Goal: Information Seeking & Learning: Check status

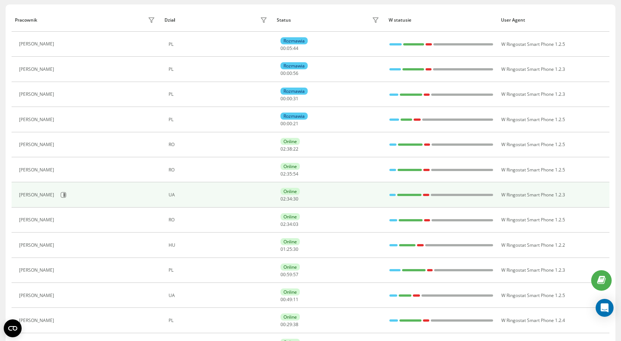
scroll to position [75, 0]
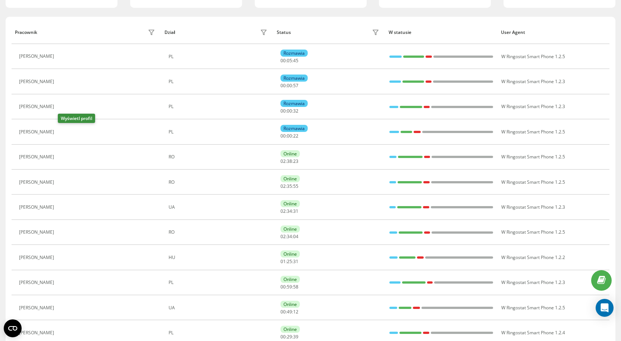
click at [62, 131] on icon at bounding box center [62, 132] width 6 height 6
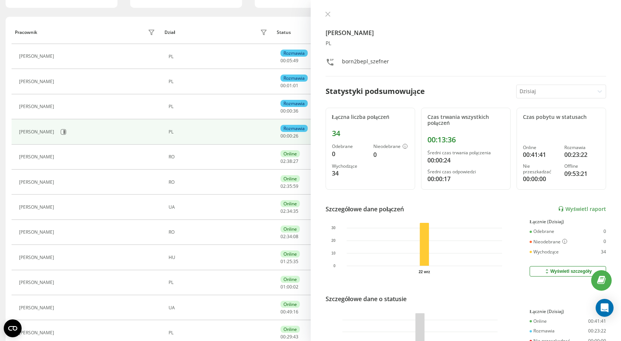
click at [327, 10] on div "Manuela Szefner PL born2bepl_szefner Statystyki podsumowujące Dzisiaj Łączna li…" at bounding box center [466, 170] width 311 height 341
click at [327, 13] on icon at bounding box center [327, 14] width 5 height 5
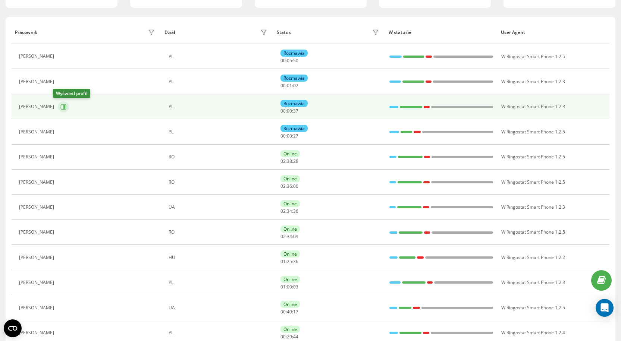
click at [60, 107] on icon at bounding box center [63, 107] width 6 height 6
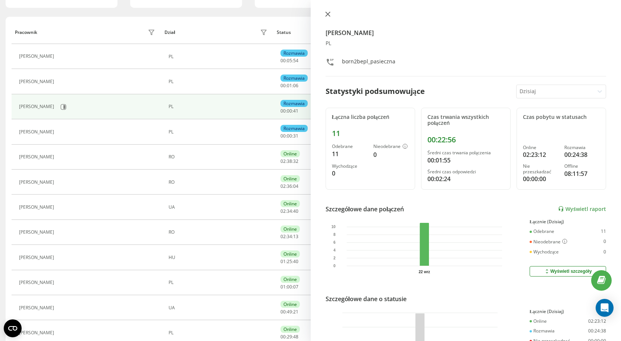
click at [327, 14] on icon at bounding box center [327, 14] width 5 height 5
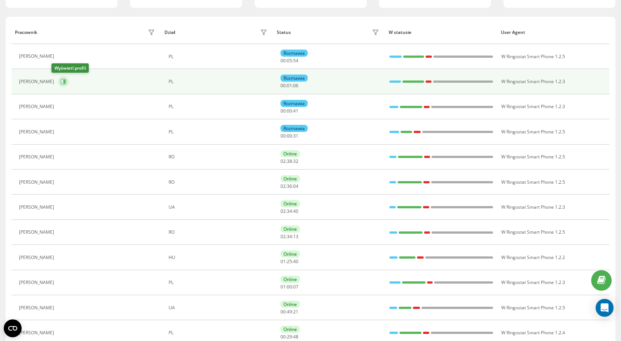
click at [60, 79] on icon at bounding box center [63, 82] width 6 height 6
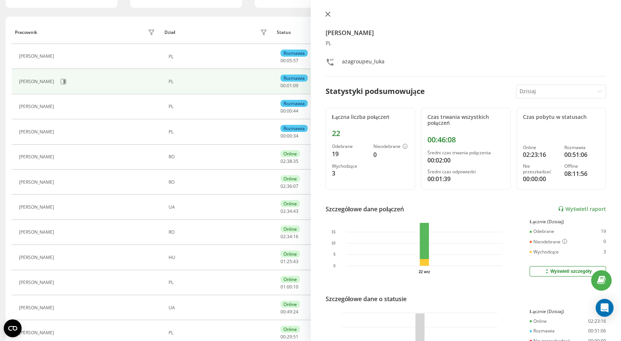
click at [326, 13] on icon at bounding box center [327, 14] width 5 height 5
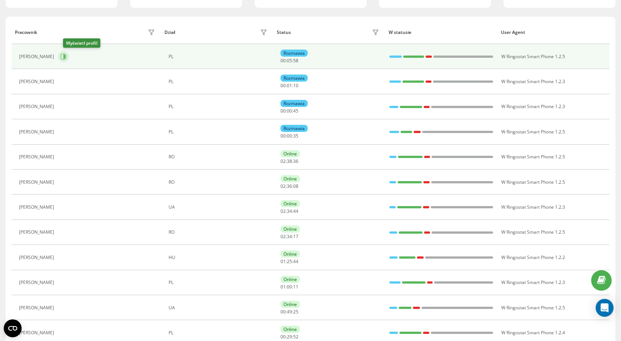
click at [69, 58] on button at bounding box center [63, 56] width 11 height 11
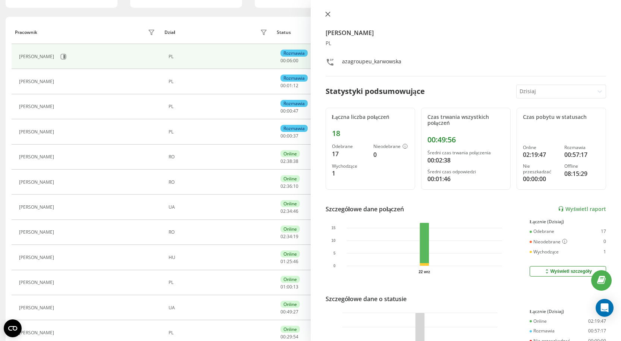
click at [328, 12] on icon at bounding box center [327, 14] width 5 height 5
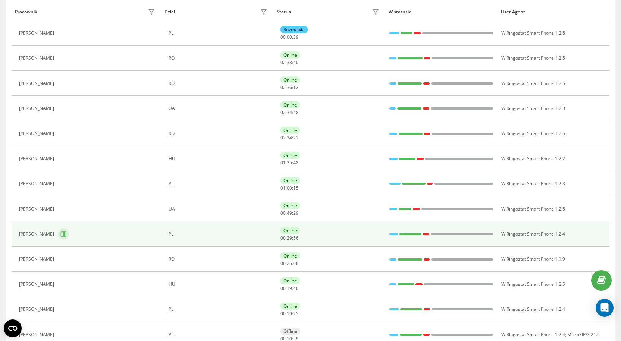
scroll to position [187, 0]
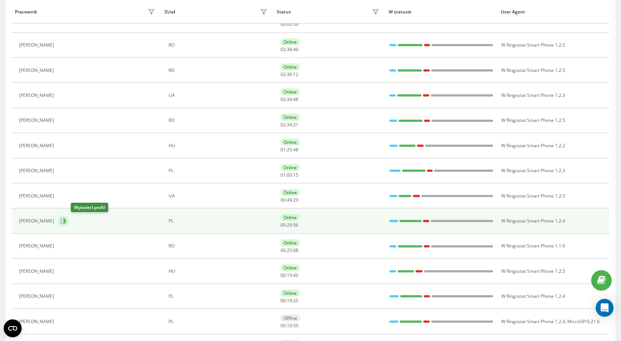
click at [65, 221] on icon at bounding box center [64, 221] width 2 height 4
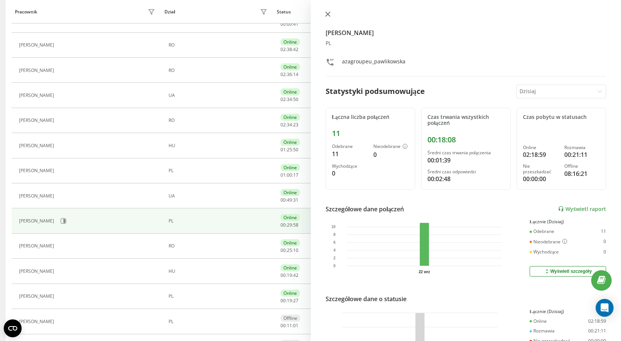
click at [331, 14] on button at bounding box center [328, 14] width 10 height 7
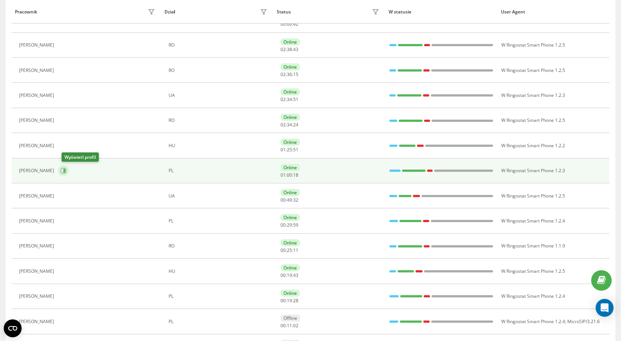
click at [65, 171] on icon at bounding box center [63, 171] width 6 height 6
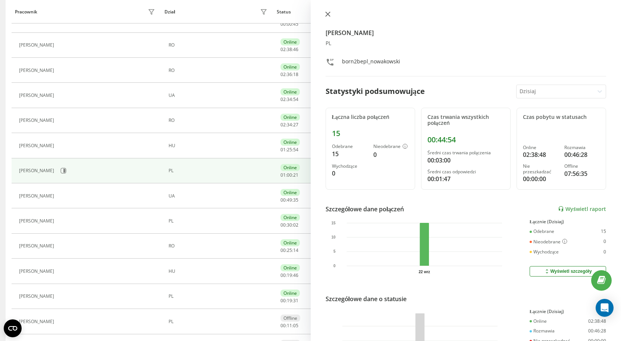
click at [329, 15] on icon at bounding box center [327, 14] width 5 height 5
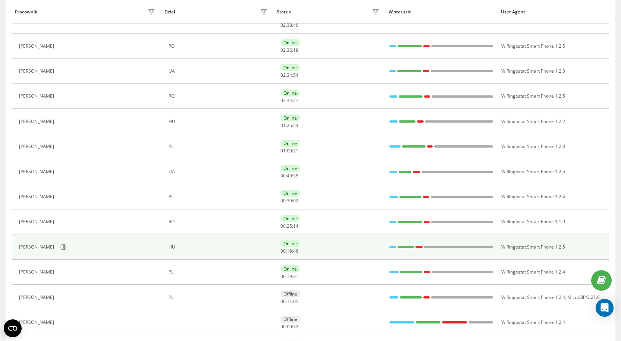
scroll to position [224, 0]
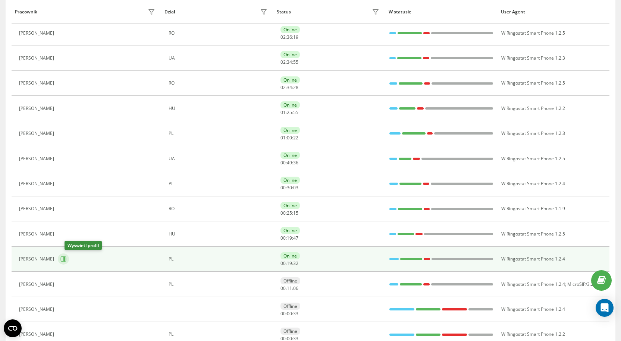
click at [66, 258] on icon at bounding box center [63, 259] width 6 height 6
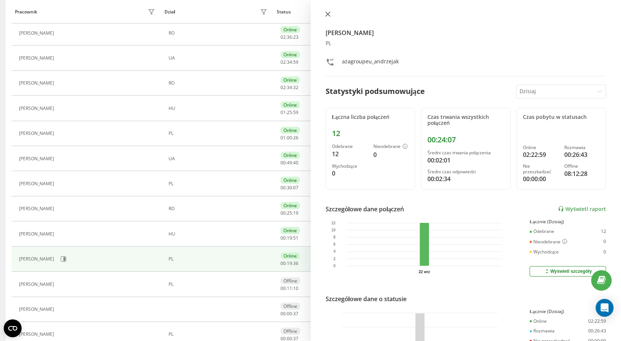
click at [326, 15] on icon at bounding box center [327, 14] width 5 height 5
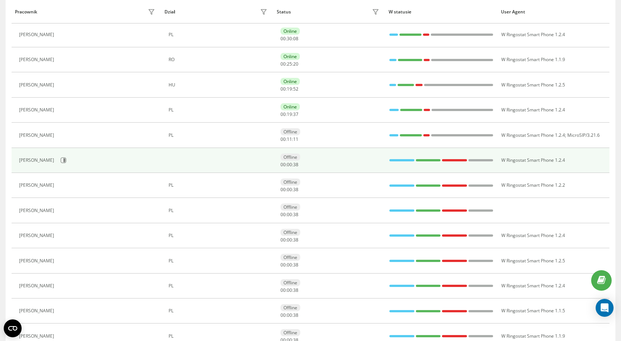
scroll to position [348, 0]
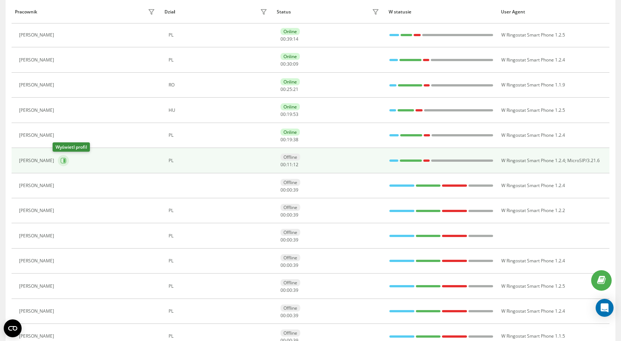
click at [60, 158] on icon at bounding box center [63, 161] width 6 height 6
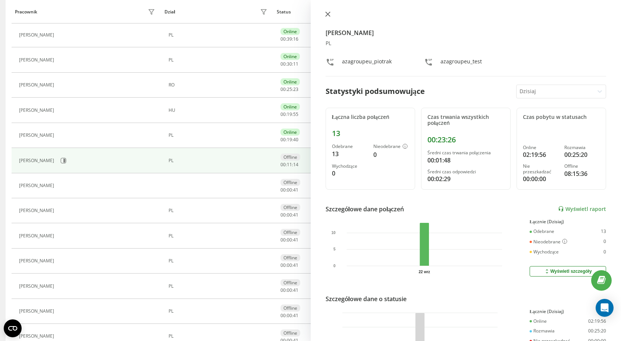
click at [329, 13] on icon at bounding box center [327, 14] width 4 height 4
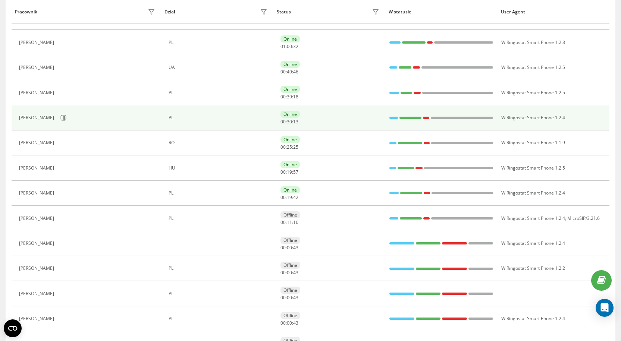
scroll to position [273, 0]
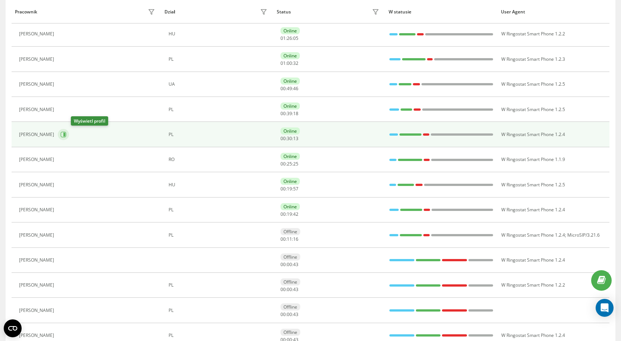
click at [66, 137] on icon at bounding box center [63, 135] width 6 height 6
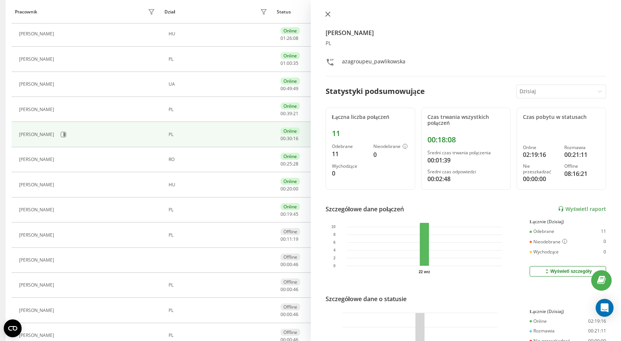
click at [328, 12] on icon at bounding box center [327, 14] width 5 height 5
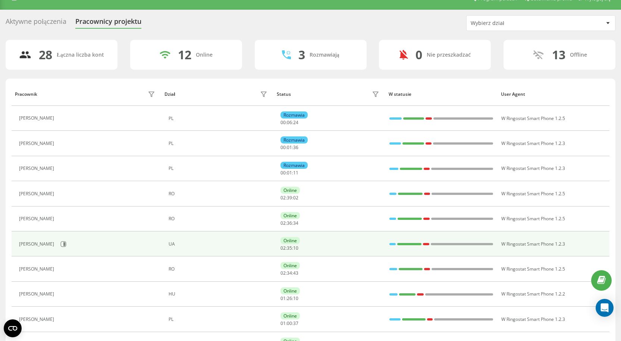
scroll to position [12, 0]
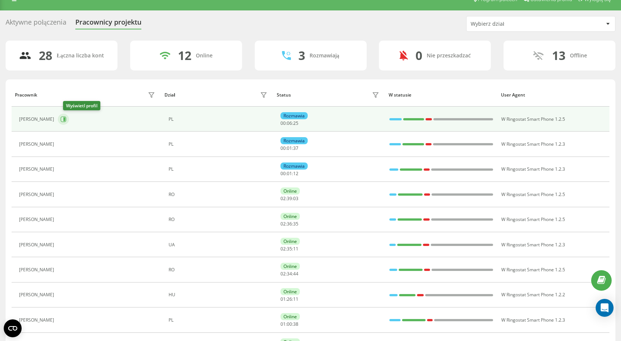
click at [66, 122] on icon at bounding box center [63, 119] width 6 height 6
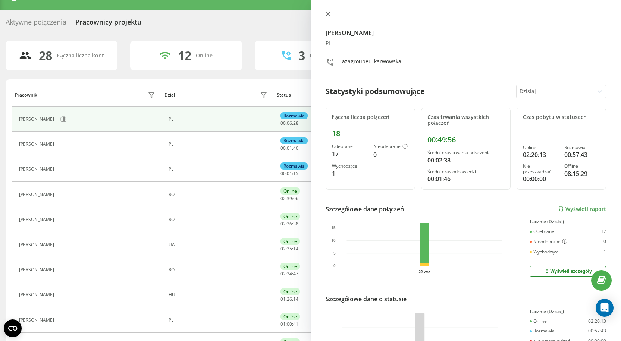
click at [329, 17] on button at bounding box center [328, 14] width 10 height 7
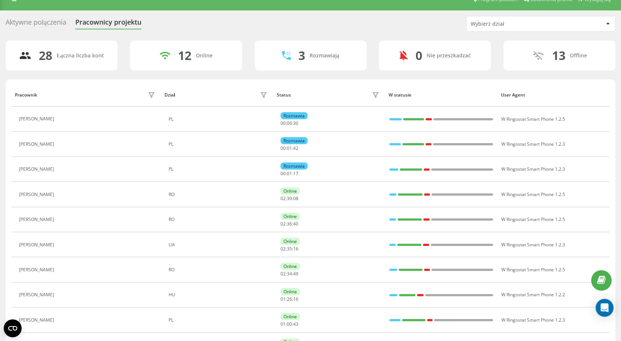
click at [43, 20] on div "Aktywne połączenia" at bounding box center [36, 24] width 61 height 12
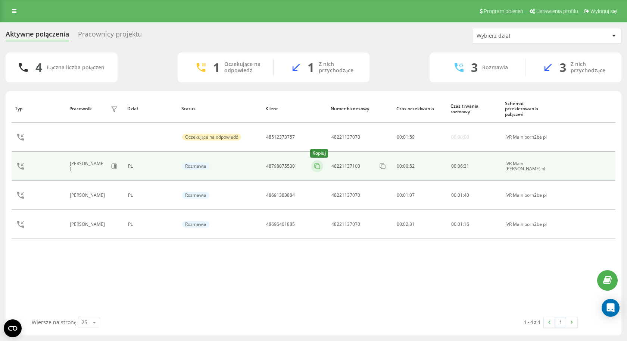
click at [323, 166] on button at bounding box center [317, 166] width 12 height 8
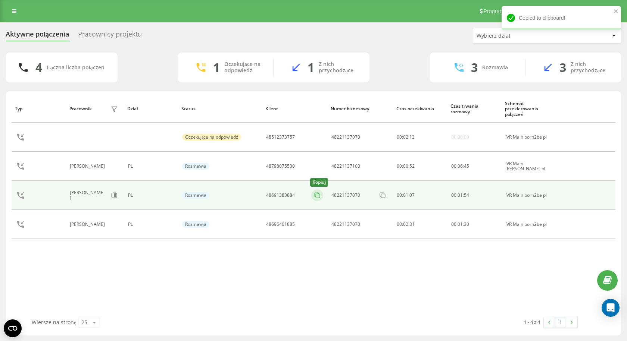
click at [316, 196] on icon at bounding box center [316, 195] width 7 height 7
